Goal: Task Accomplishment & Management: Use online tool/utility

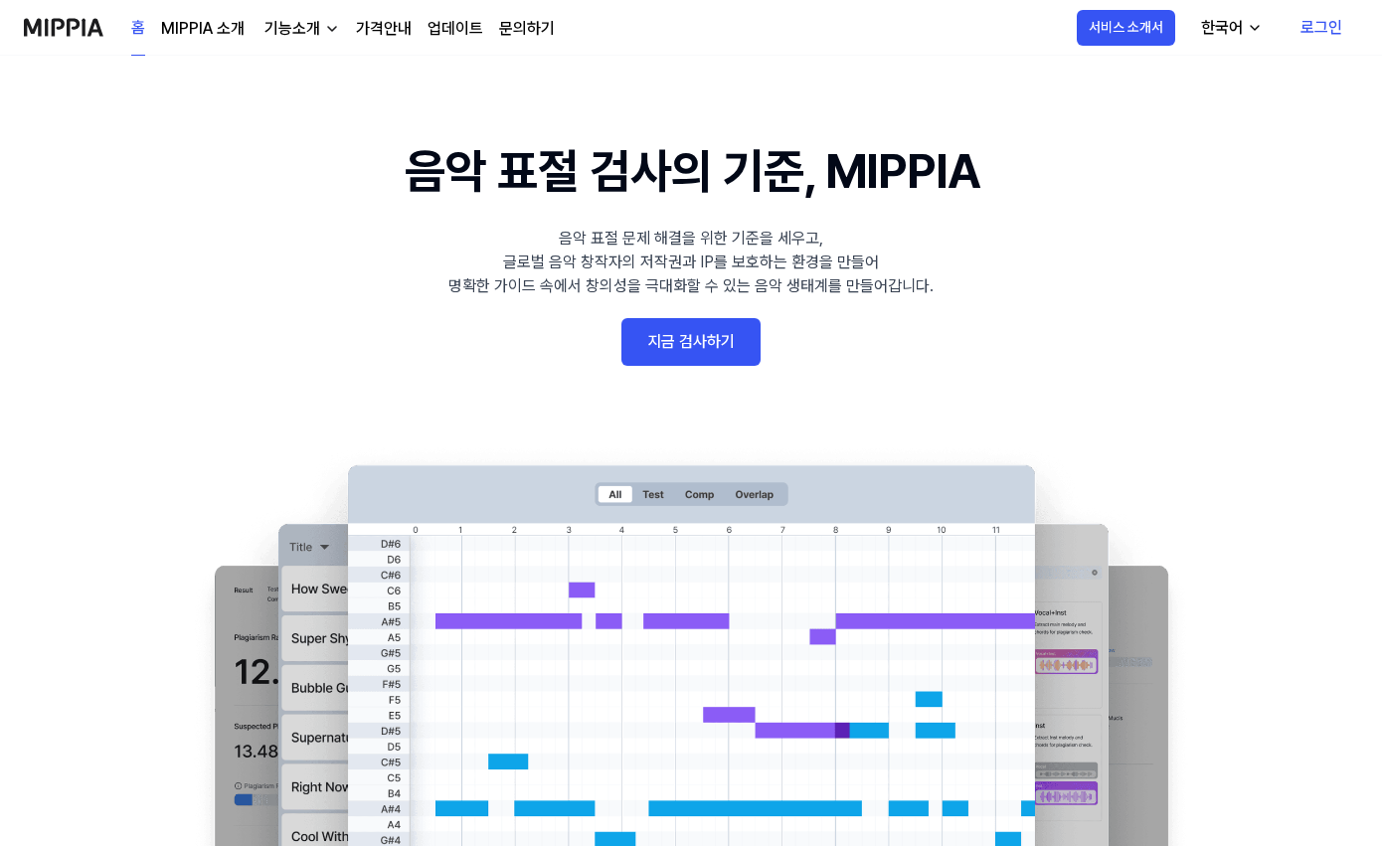
click at [645, 348] on link "지금 검사하기" at bounding box center [691, 342] width 139 height 48
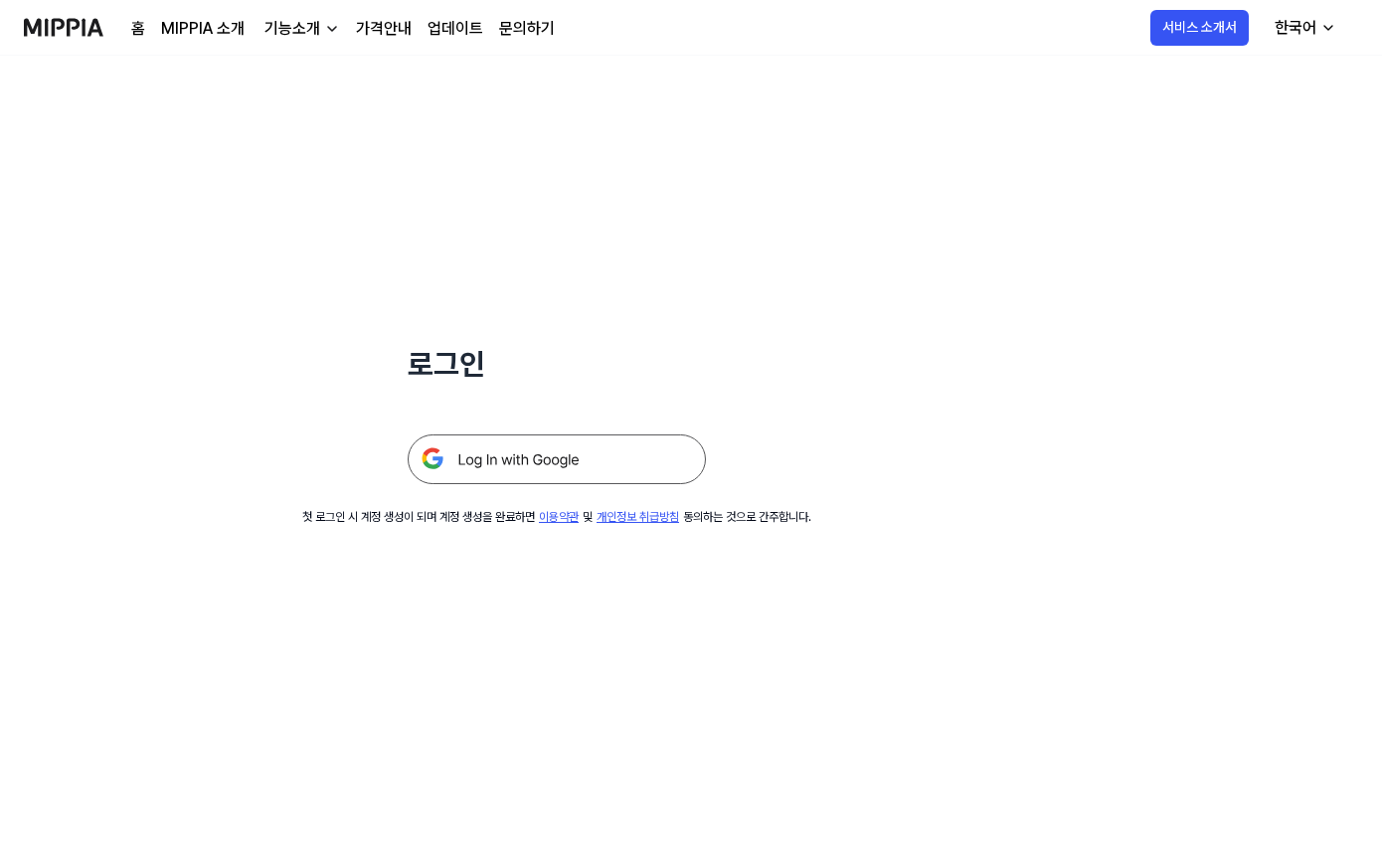
click at [605, 462] on img at bounding box center [557, 460] width 298 height 50
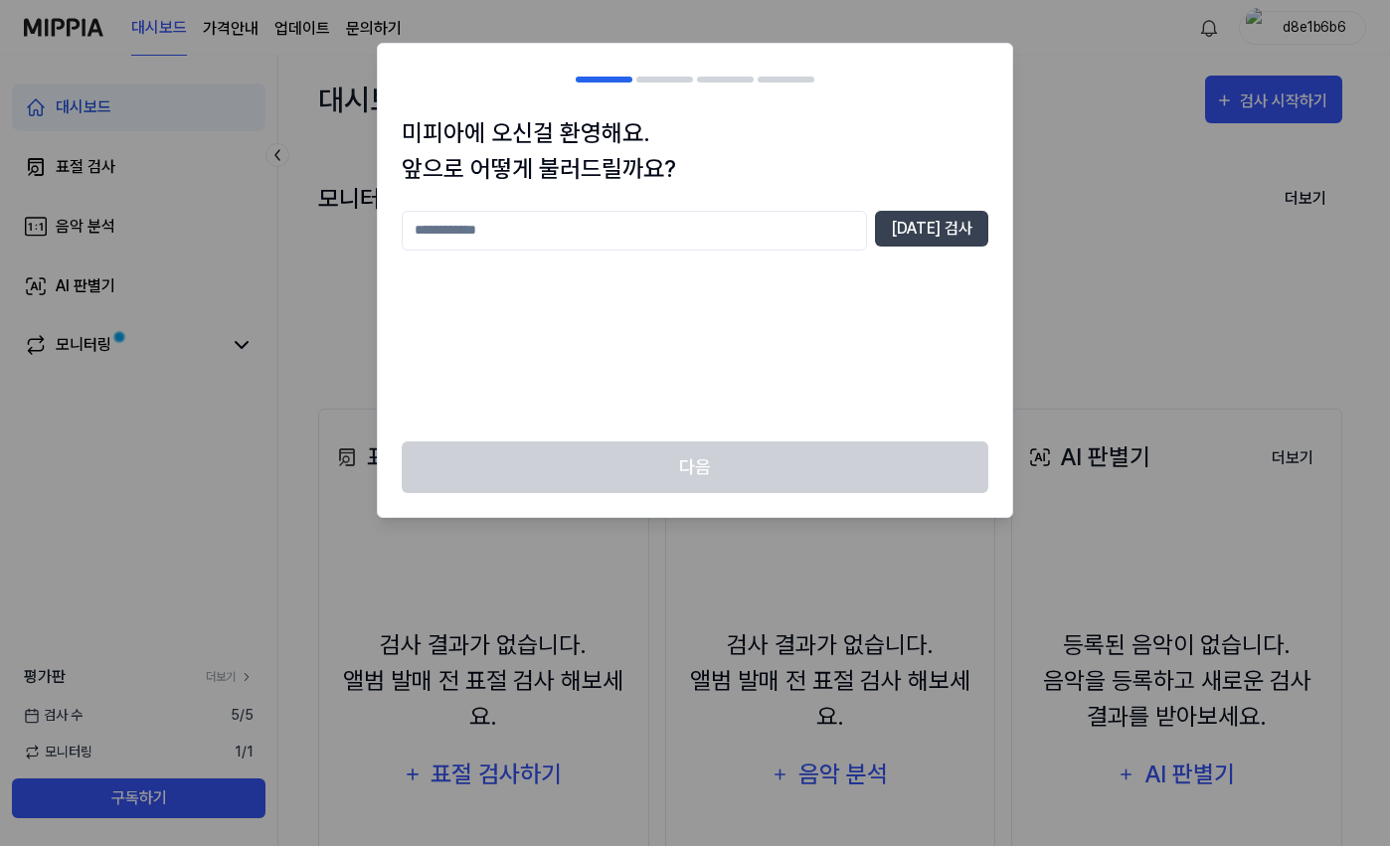
click at [557, 231] on input "text" at bounding box center [634, 231] width 465 height 40
type input "*"
type input "****"
click at [979, 218] on button "중복 검사" at bounding box center [931, 229] width 113 height 36
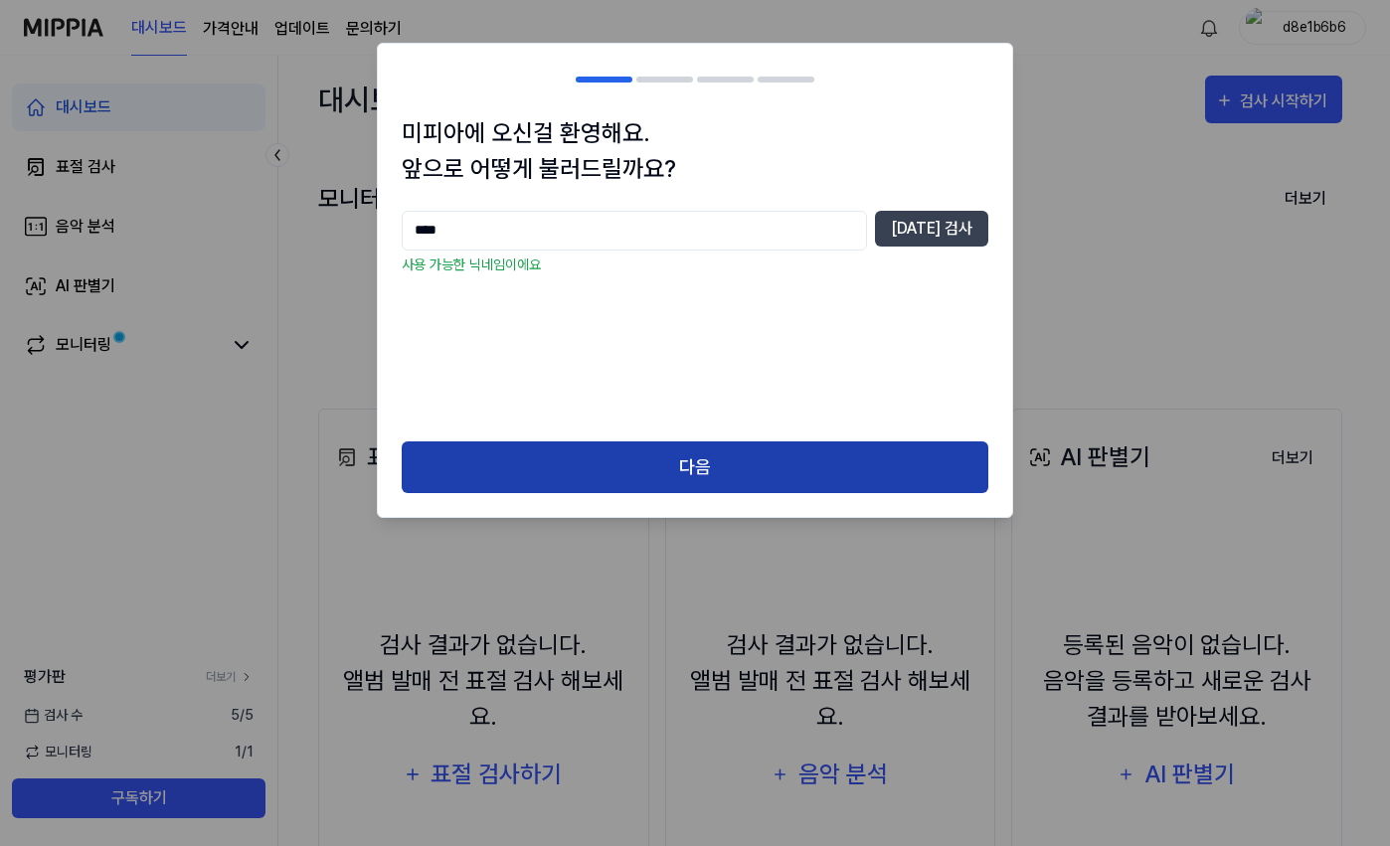
click at [685, 475] on button "다음" at bounding box center [695, 468] width 587 height 53
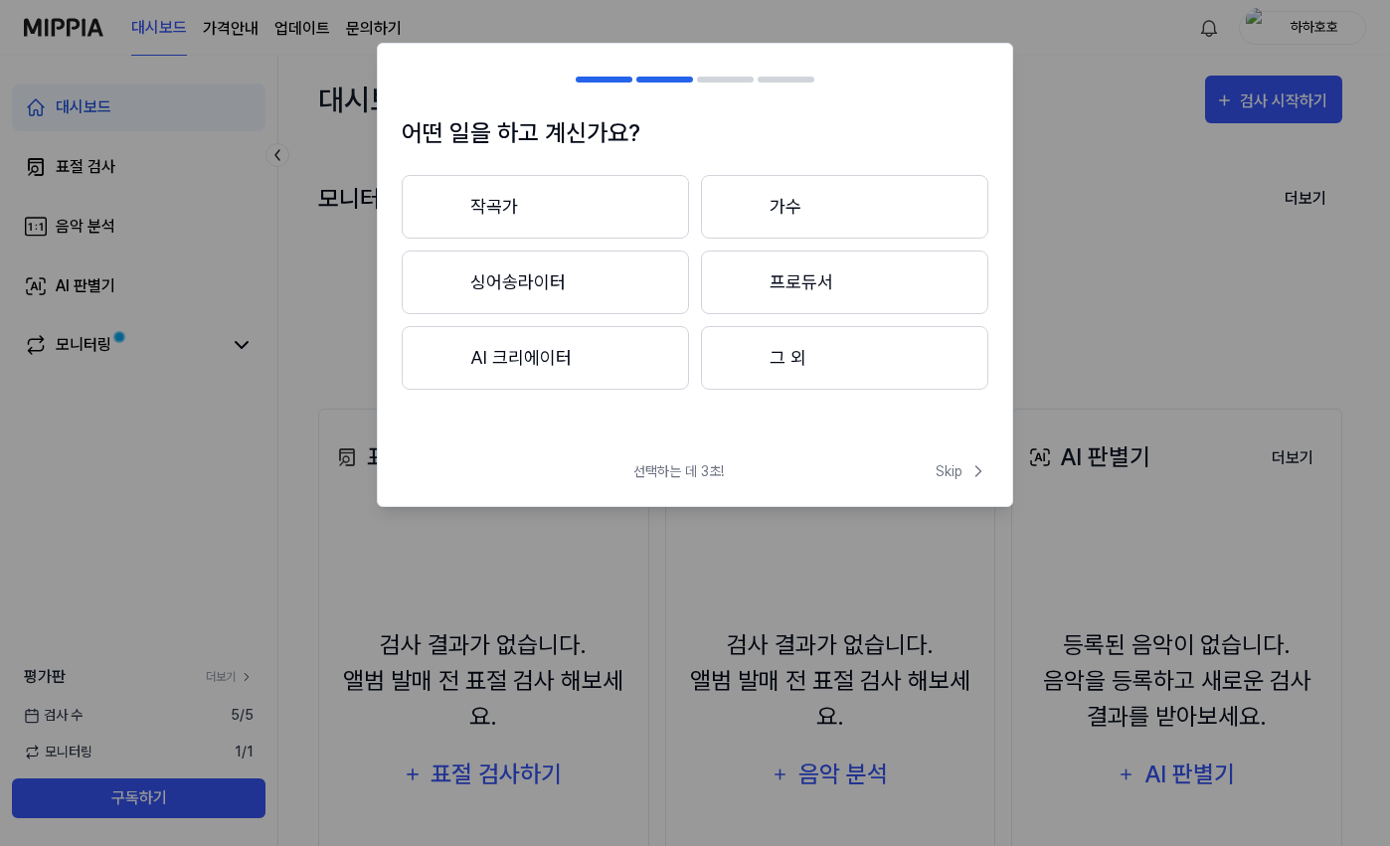
click at [541, 361] on button "AI 크리에이터" at bounding box center [545, 358] width 287 height 64
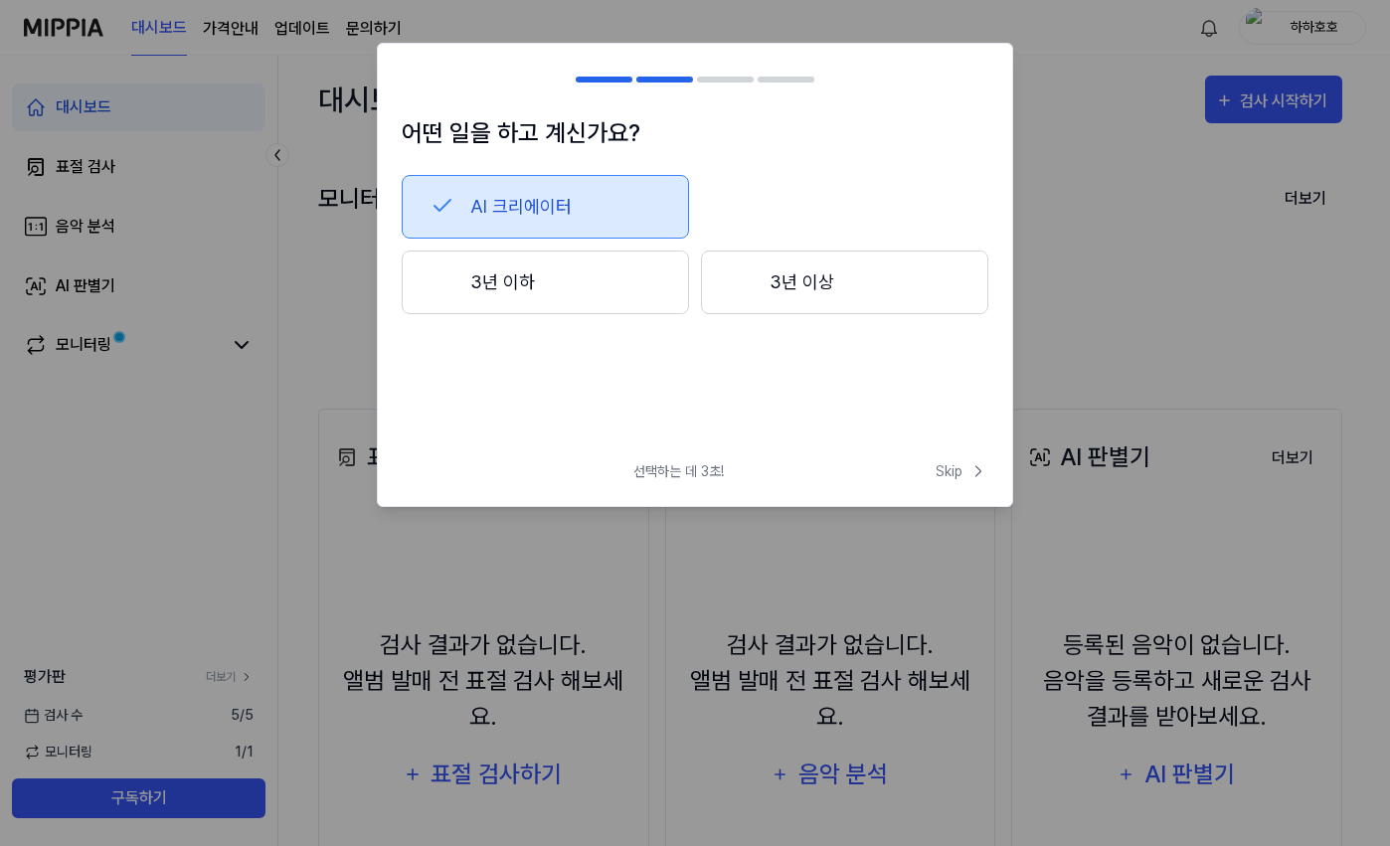
click at [538, 284] on button "3년 이하" at bounding box center [545, 283] width 287 height 64
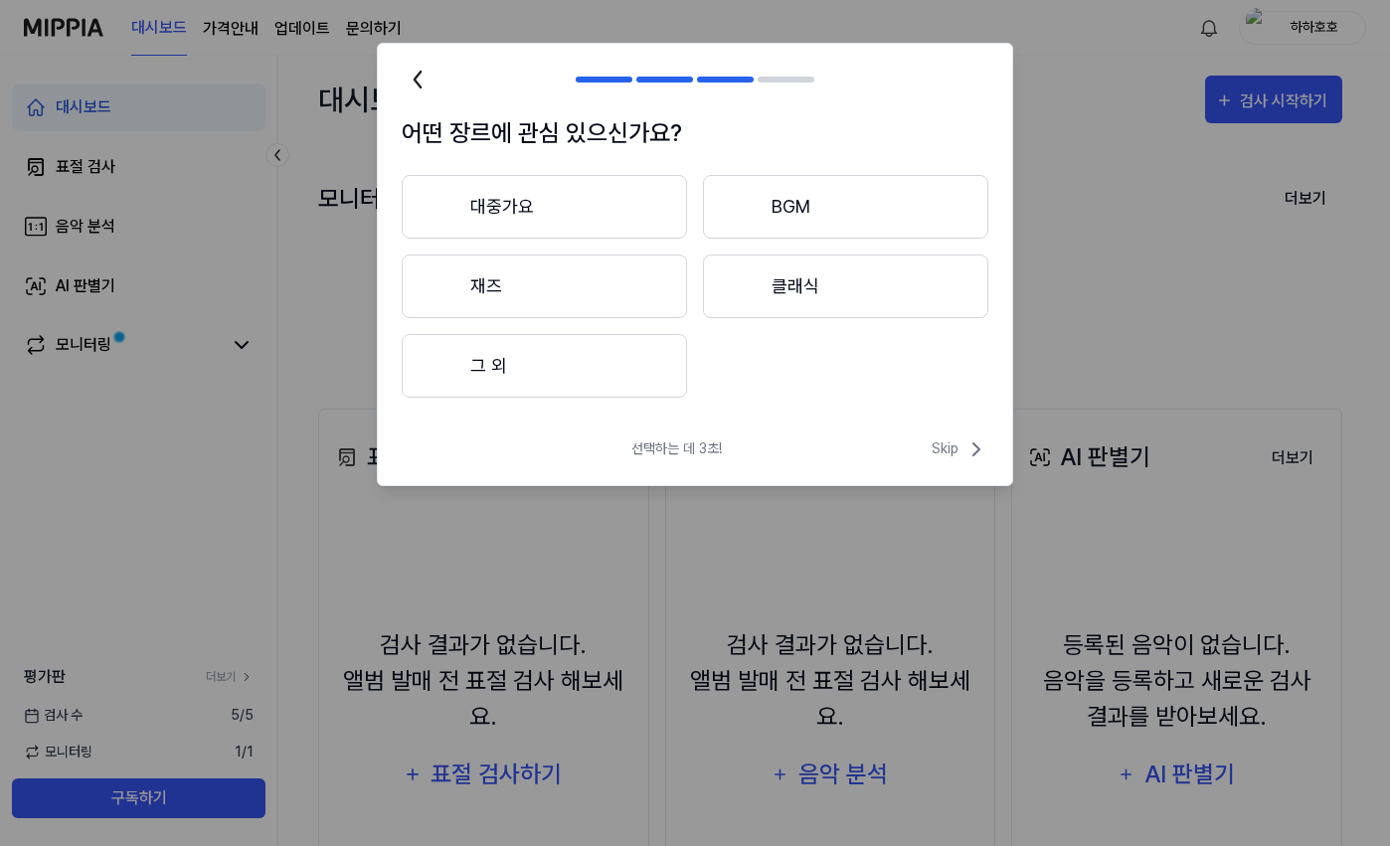
click at [527, 185] on button "대중가요" at bounding box center [544, 207] width 285 height 64
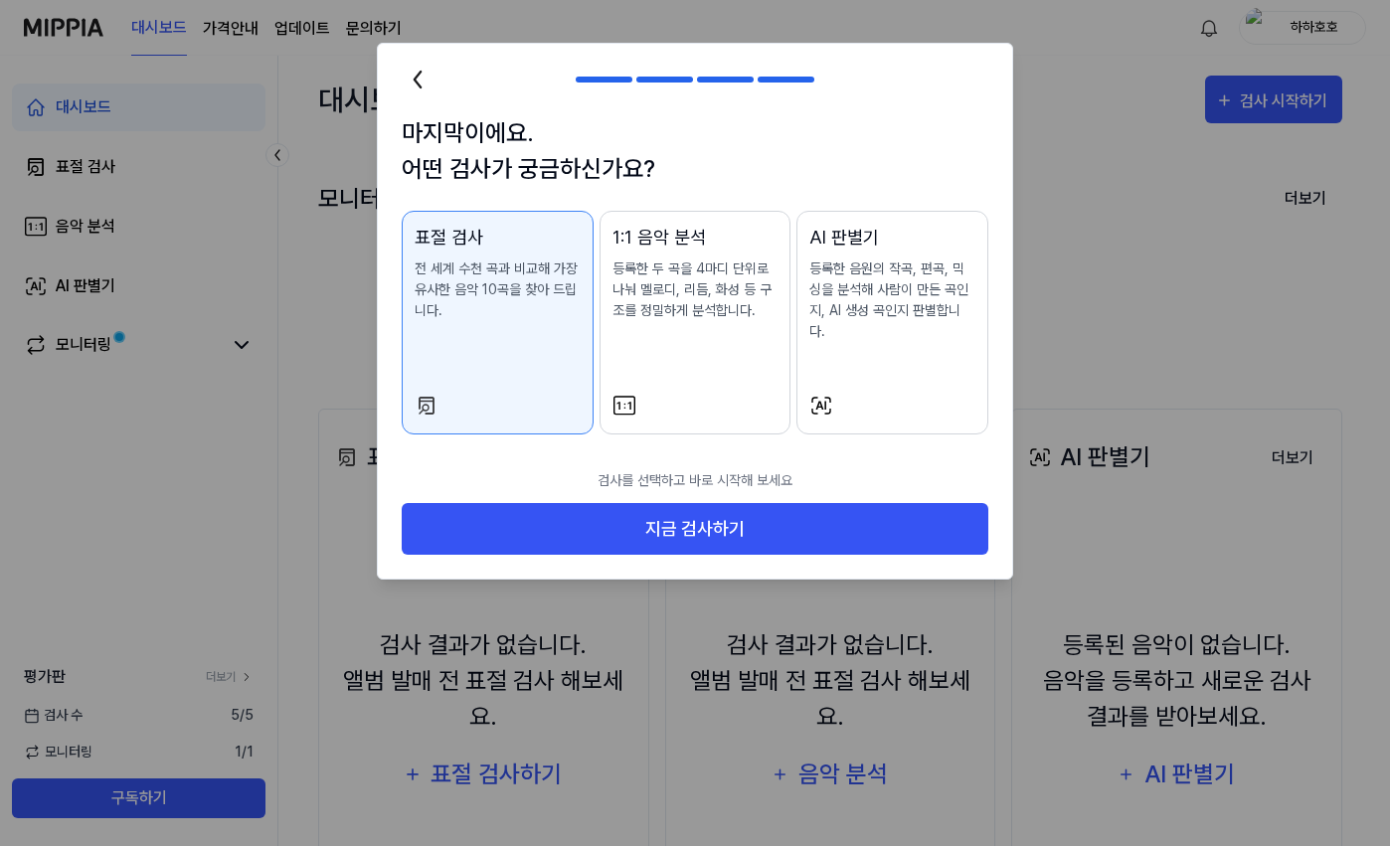
click at [538, 346] on div "표절 검사 전 세계 수천 곡과 비교해 가장 유사한 음악 10곡을 찾아 드립니다." at bounding box center [498, 292] width 166 height 137
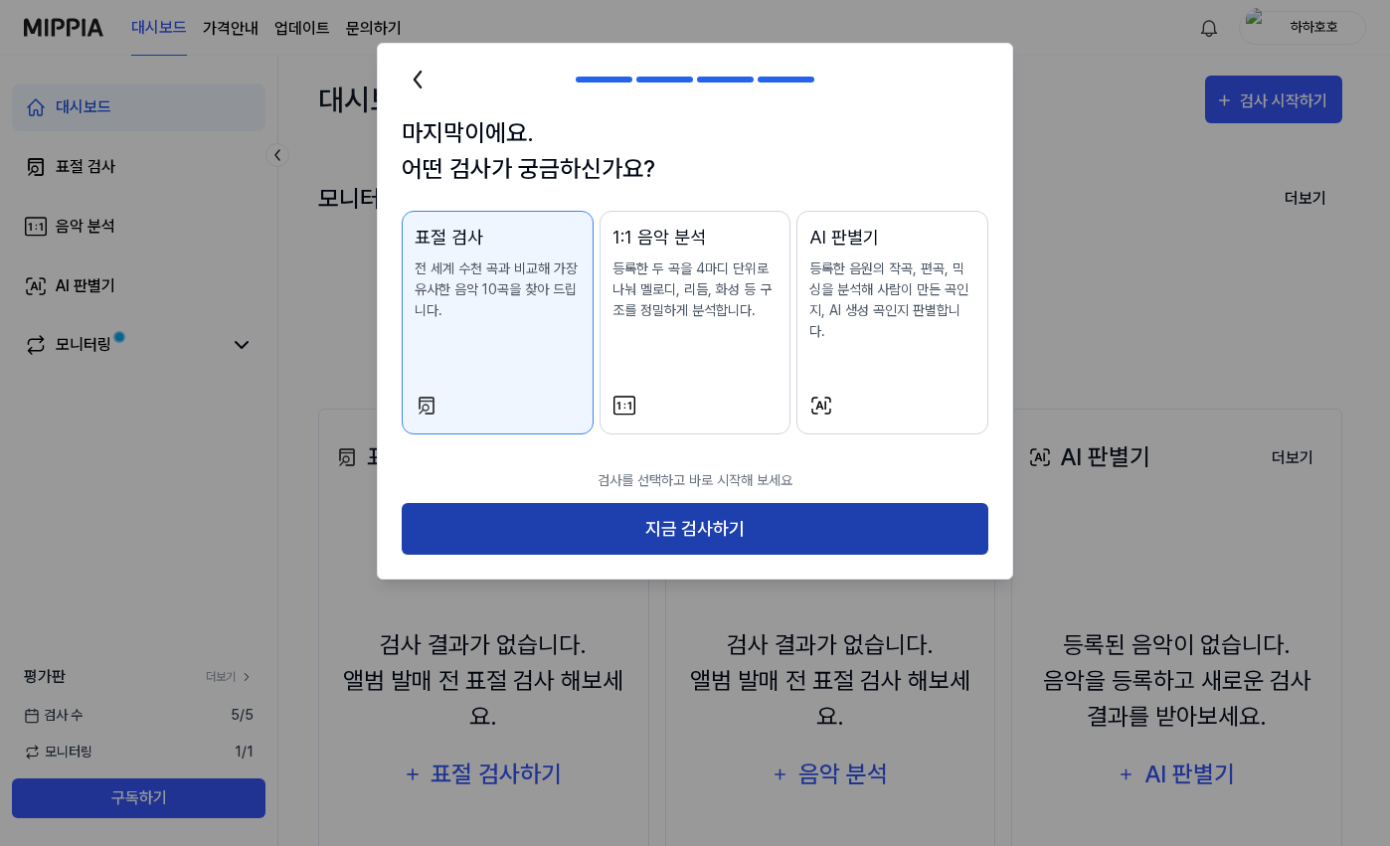
click at [731, 523] on button "지금 검사하기" at bounding box center [695, 529] width 587 height 53
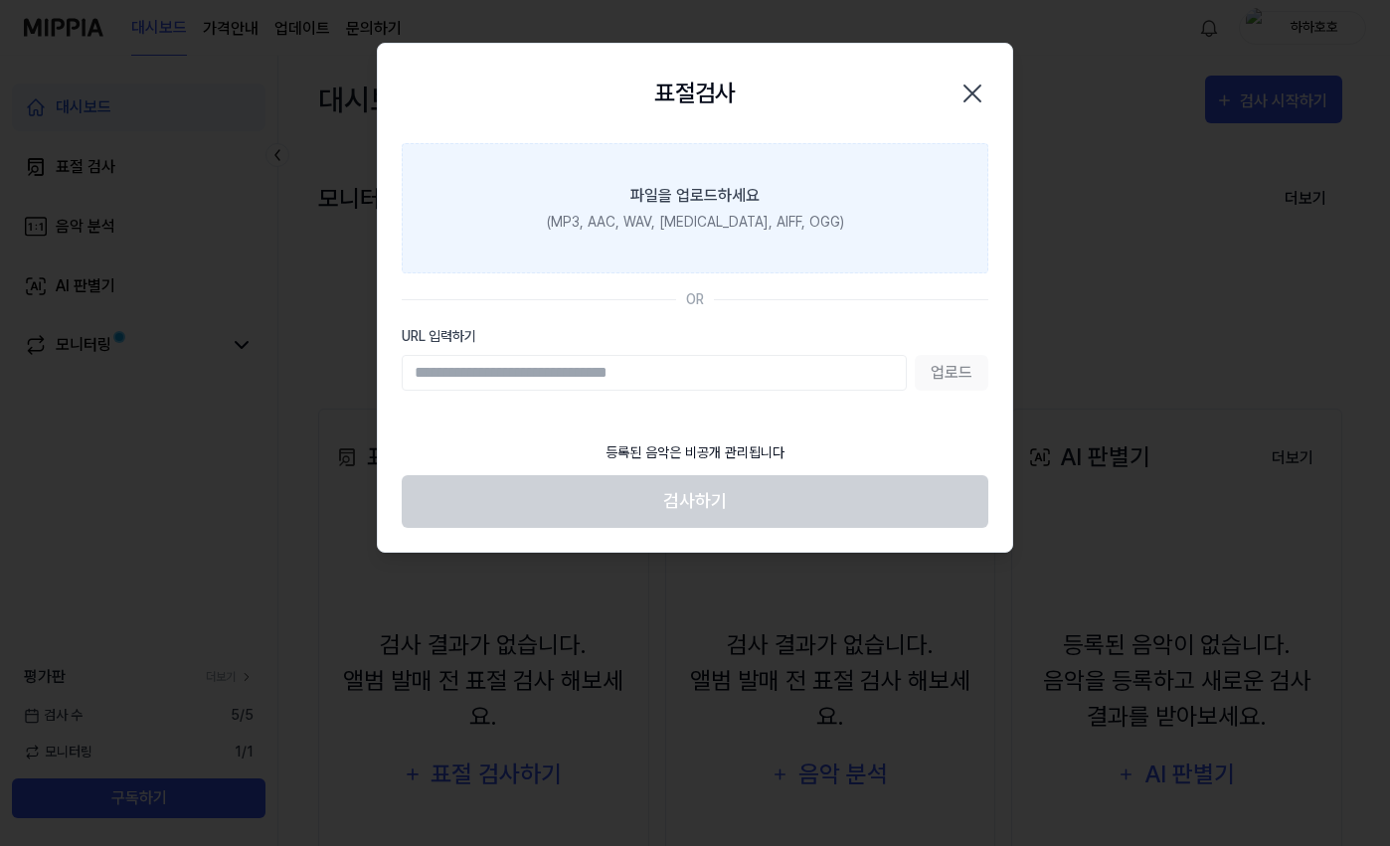
click at [671, 193] on div "파일을 업로드하세요" at bounding box center [695, 196] width 129 height 24
click at [0, 0] on input "파일을 업로드하세요 (MP3, AAC, WAV, FLAC, AIFF, OGG)" at bounding box center [0, 0] width 0 height 0
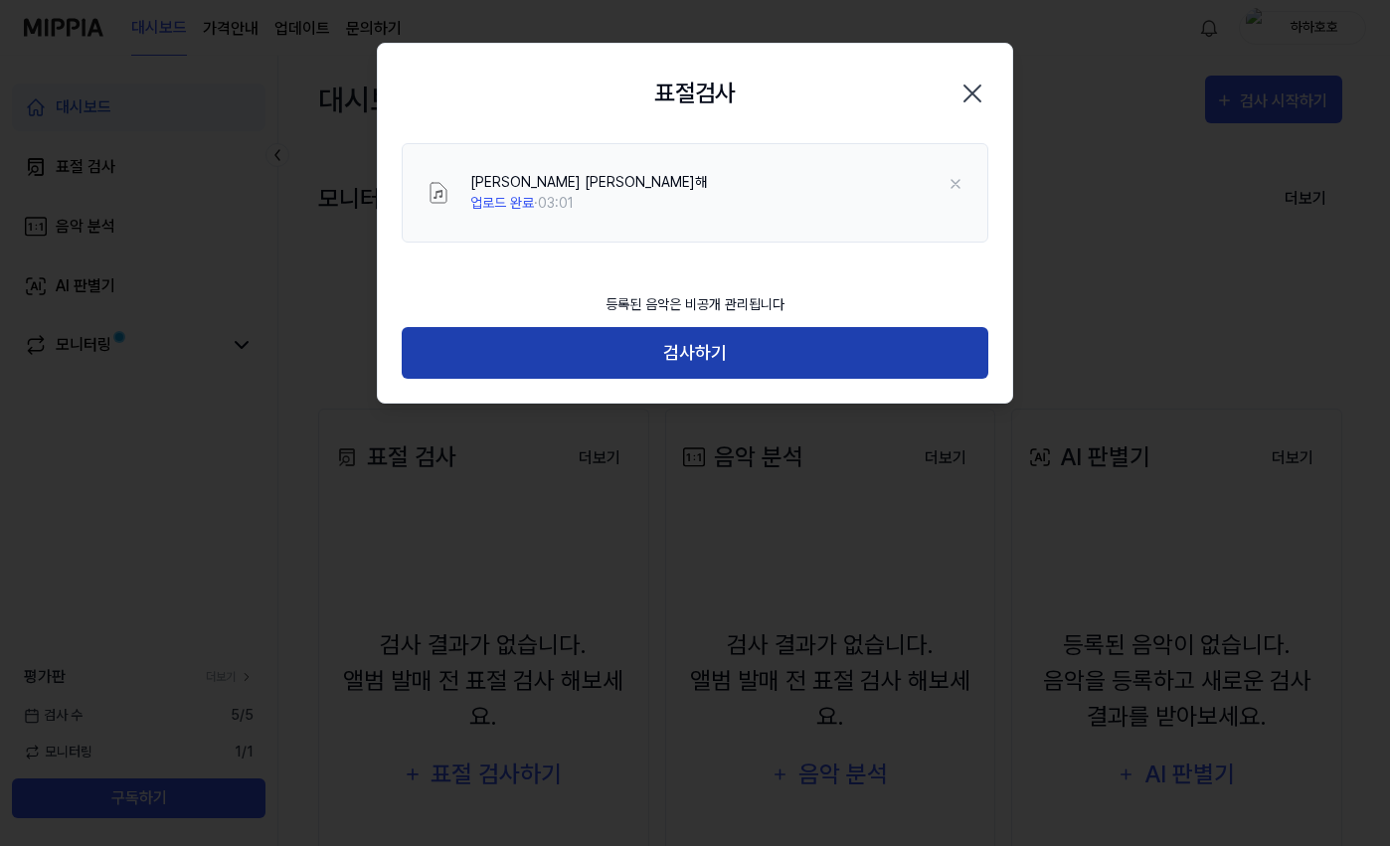
click at [672, 347] on button "검사하기" at bounding box center [695, 353] width 587 height 53
